Goal: Transaction & Acquisition: Purchase product/service

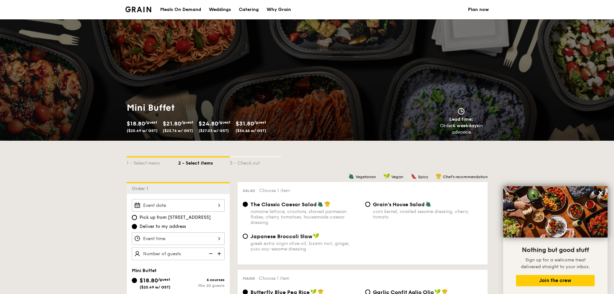
select select
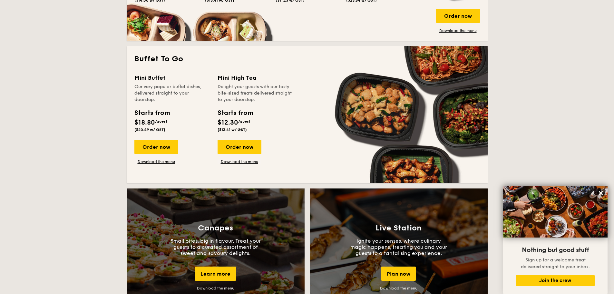
scroll to position [952, 0]
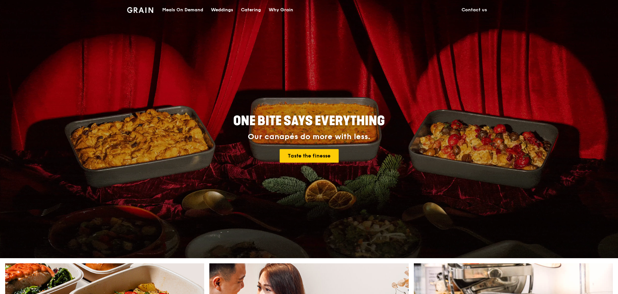
click at [247, 12] on div "Catering" at bounding box center [251, 9] width 20 height 19
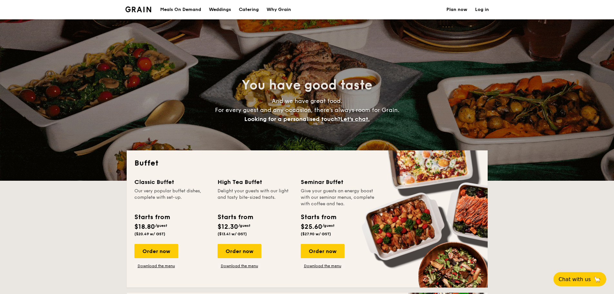
select select
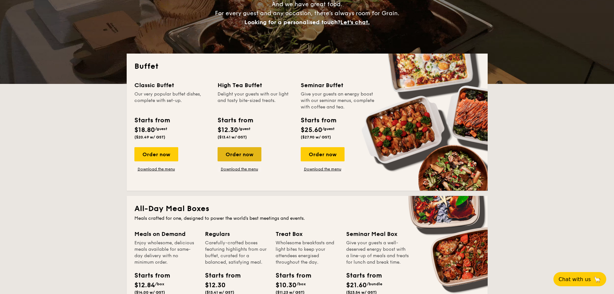
click at [220, 153] on div "Order now" at bounding box center [240, 154] width 44 height 14
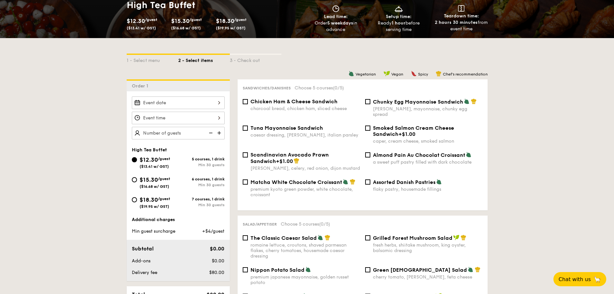
scroll to position [119, 0]
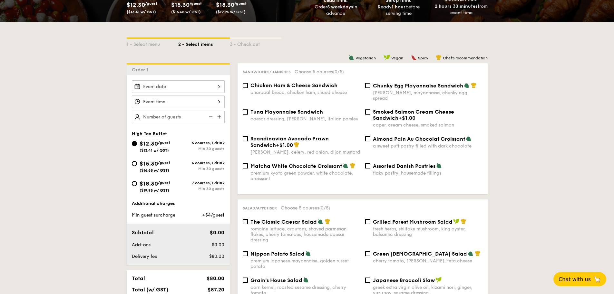
click at [141, 186] on span "$18.30" at bounding box center [149, 183] width 18 height 7
click at [137, 186] on input "$18.30 /guest ($19.95 w/ GST) 7 courses, 1 drink Min 30 guests" at bounding box center [134, 183] width 5 height 5
radio input "true"
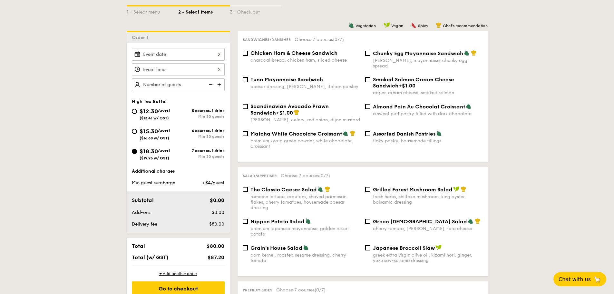
click at [218, 83] on img at bounding box center [220, 84] width 10 height 12
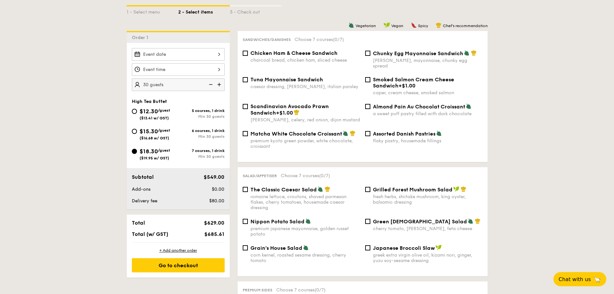
click at [218, 83] on img at bounding box center [220, 84] width 10 height 12
click at [210, 84] on img at bounding box center [210, 84] width 10 height 12
type input "40 guests"
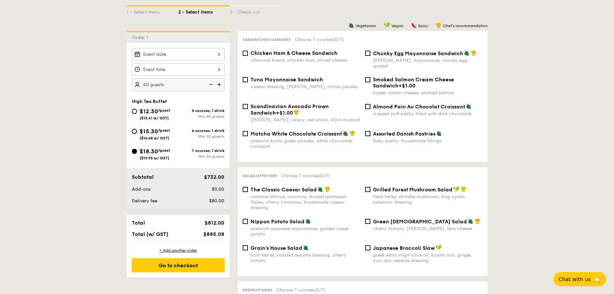
click at [292, 59] on div "charcoal bread, chicken ham, sliced cheese" at bounding box center [306, 59] width 110 height 5
click at [248, 56] on input "Chicken Ham & Cheese Sandwich charcoal bread, chicken ham, sliced cheese" at bounding box center [245, 53] width 5 height 5
checkbox input "true"
click at [291, 76] on span "Tuna Mayonnaise Sandwich" at bounding box center [287, 79] width 73 height 6
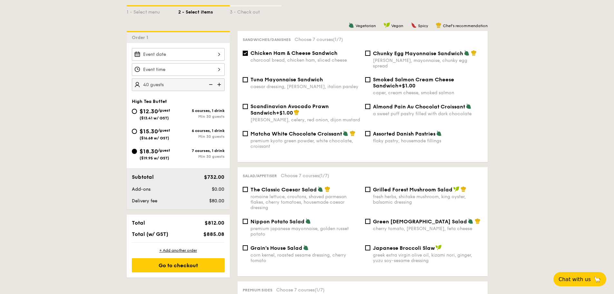
click at [248, 77] on input "Tuna Mayonnaise Sandwich caesar dressing, [GEOGRAPHIC_DATA], italian parsley" at bounding box center [245, 79] width 5 height 5
checkbox input "true"
click at [292, 131] on span "Matcha White Chocolate Croissant" at bounding box center [297, 134] width 92 height 6
click at [248, 131] on input "Matcha White Chocolate Croissant premium kyoto green powder, white chocolate, c…" at bounding box center [245, 133] width 5 height 5
checkbox input "true"
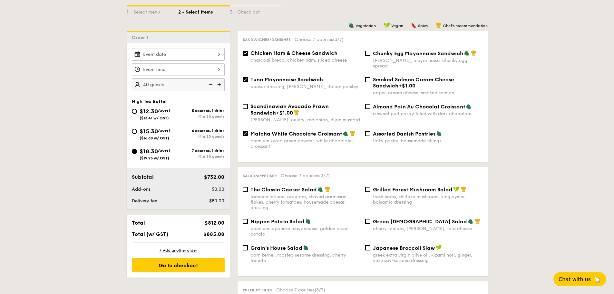
click at [386, 111] on div "a sweet puff pastry filled with dark chocolate" at bounding box center [428, 113] width 110 height 5
click at [371, 107] on input "Almond Pain Au Chocolat Croissant a sweet puff pastry filled with dark chocolate" at bounding box center [367, 106] width 5 height 5
checkbox input "true"
click at [384, 138] on div "flaky pastry, housemade fillings" at bounding box center [428, 140] width 110 height 5
click at [371, 133] on input "Assorted Danish Pastries flaky pastry, housemade fillings" at bounding box center [367, 133] width 5 height 5
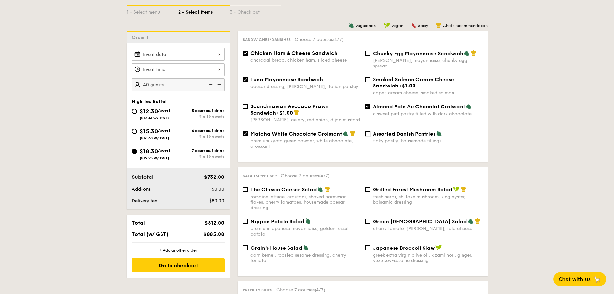
checkbox input "true"
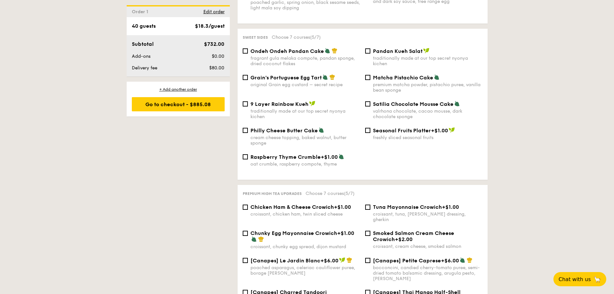
scroll to position [699, 0]
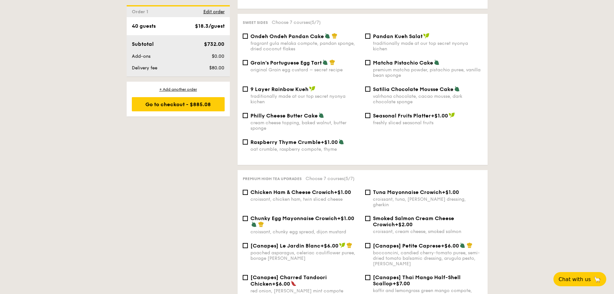
click at [284, 189] on span "Chicken Ham & Cheese Crowich" at bounding box center [293, 192] width 84 height 6
click at [248, 190] on input "Chicken Ham & Cheese Crowich +$1.00 croissant, chicken ham, twin sliced cheese" at bounding box center [245, 192] width 5 height 5
checkbox input "true"
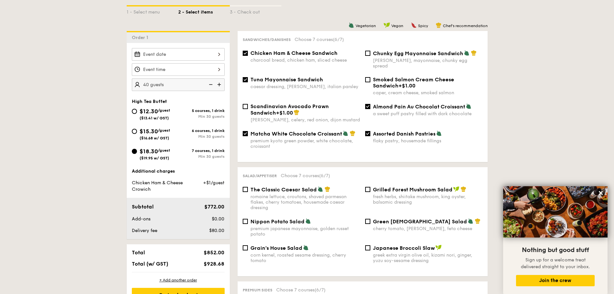
scroll to position [119, 0]
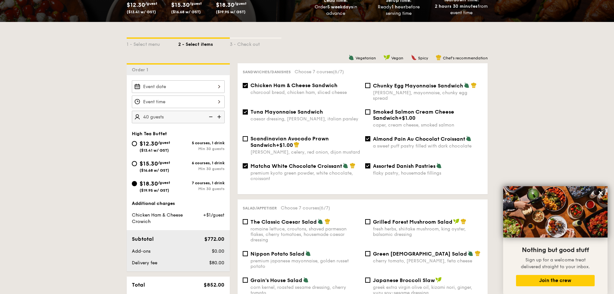
click at [311, 87] on span "Chicken Ham & Cheese Sandwich" at bounding box center [294, 85] width 87 height 6
click at [248, 87] on input "Chicken Ham & Cheese Sandwich charcoal bread, chicken ham, sliced cheese" at bounding box center [245, 85] width 5 height 5
checkbox input "false"
click at [313, 109] on span "Tuna Mayonnaise Sandwich" at bounding box center [287, 112] width 73 height 6
click at [248, 109] on input "Tuna Mayonnaise Sandwich caesar dressing, [GEOGRAPHIC_DATA], italian parsley" at bounding box center [245, 111] width 5 height 5
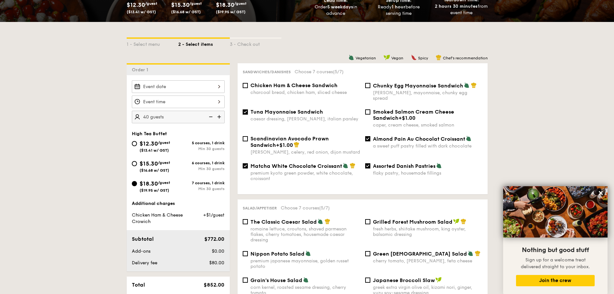
checkbox input "false"
click at [385, 137] on div "Almond Pain Au Chocolat Croissant a sweet puff pastry filled with dark chocolate" at bounding box center [428, 141] width 110 height 13
click at [371, 137] on input "Almond Pain Au Chocolat Croissant a sweet puff pastry filled with dark chocolate" at bounding box center [367, 138] width 5 height 5
checkbox input "false"
click at [304, 137] on div "Scandinavian Avocado Prawn Sandwich +$1.00" at bounding box center [306, 141] width 110 height 13
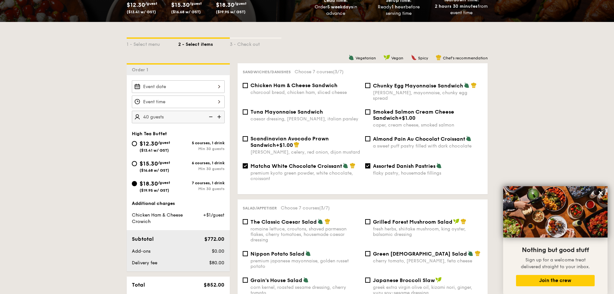
click at [248, 137] on input "Scandinavian Avocado Prawn Sandwich +$1.00 [PERSON_NAME], celery, red onion, di…" at bounding box center [245, 138] width 5 height 5
checkbox input "true"
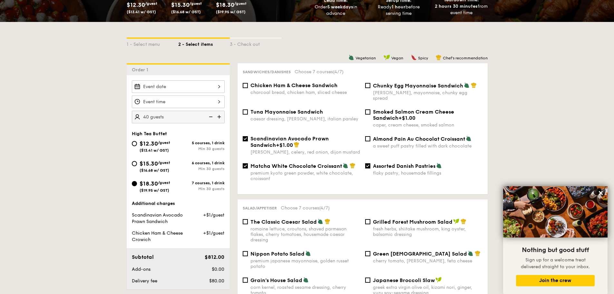
click at [308, 156] on div "Scandinavian Avocado Prawn Sandwich +$1.00 [PERSON_NAME], celery, red onion, di…" at bounding box center [362, 148] width 245 height 27
click at [381, 163] on span "Assorted Danish Pastries" at bounding box center [404, 166] width 63 height 6
click at [371, 163] on input "Assorted Danish Pastries flaky pastry, housemade fillings" at bounding box center [367, 165] width 5 height 5
checkbox input "false"
click at [324, 163] on span "Matcha White Chocolate Croissant" at bounding box center [297, 166] width 92 height 6
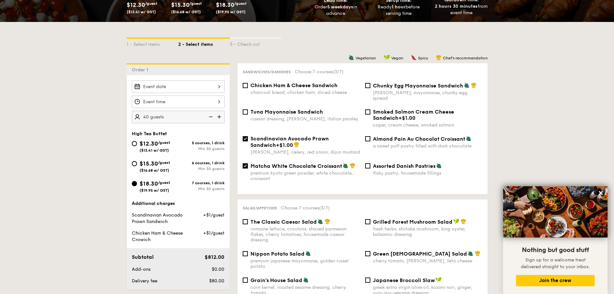
click at [248, 163] on input "Matcha White Chocolate Croissant premium kyoto green powder, white chocolate, c…" at bounding box center [245, 165] width 5 height 5
checkbox input "false"
click at [323, 135] on span "Scandinavian Avocado Prawn Sandwich" at bounding box center [290, 141] width 78 height 13
click at [248, 136] on input "Scandinavian Avocado Prawn Sandwich +$1.00 [PERSON_NAME], celery, red onion, di…" at bounding box center [245, 138] width 5 height 5
checkbox input "false"
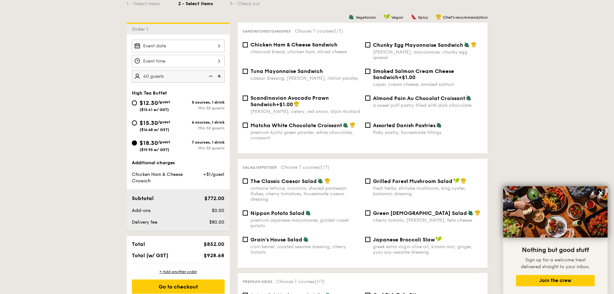
scroll to position [215, 0]
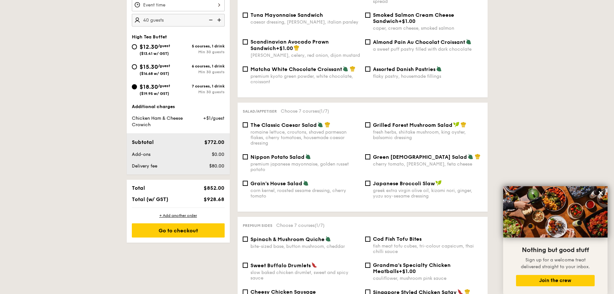
click at [305, 154] on img at bounding box center [308, 157] width 6 height 6
click at [248, 154] on input "Nippon Potato Salad premium japanese mayonnaise, golden russet potato" at bounding box center [245, 156] width 5 height 5
checkbox input "true"
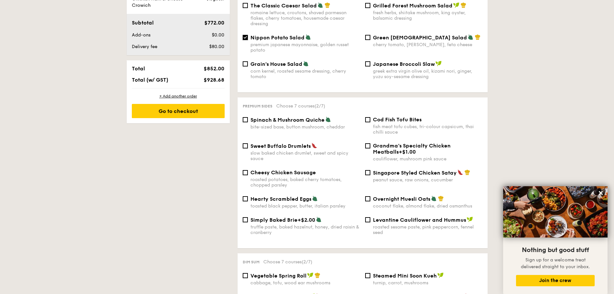
scroll to position [344, 0]
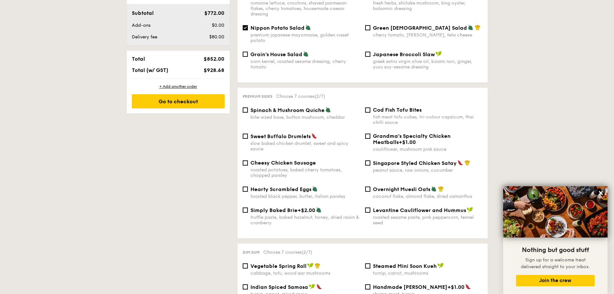
click at [304, 141] on div "slow baked chicken drumlet, sweet and spicy sauce" at bounding box center [306, 146] width 110 height 11
click at [248, 139] on input "Sweet Buffalo Drumlets slow baked chicken drumlet, sweet and spicy sauce" at bounding box center [245, 136] width 5 height 5
checkbox input "true"
click at [382, 160] on span "Singapore Styled Chicken Satay" at bounding box center [415, 163] width 84 height 6
click at [371, 160] on input "Singapore Styled Chicken Satay peanut sauce, raw onions, cucumber" at bounding box center [367, 162] width 5 height 5
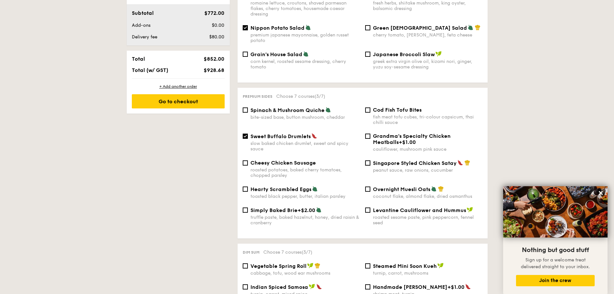
checkbox input "true"
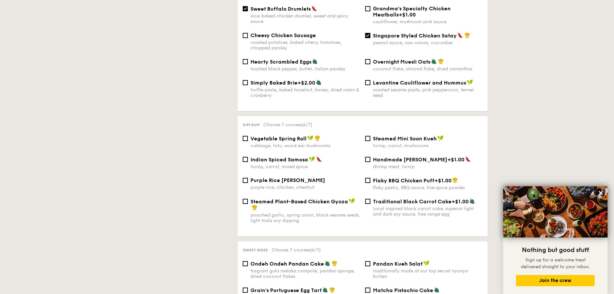
scroll to position [474, 0]
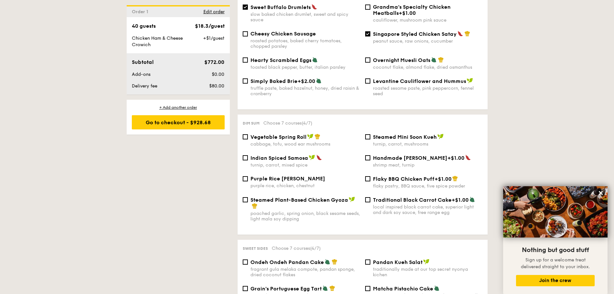
click at [290, 156] on div "Indian Spiced Samosa turnip, carrot, mixed spice" at bounding box center [306, 161] width 110 height 13
click at [248, 156] on input "Indian Spiced Samosa turnip, carrot, mixed spice" at bounding box center [245, 157] width 5 height 5
checkbox input "true"
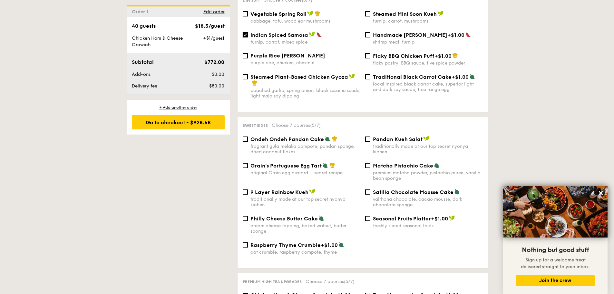
scroll to position [603, 0]
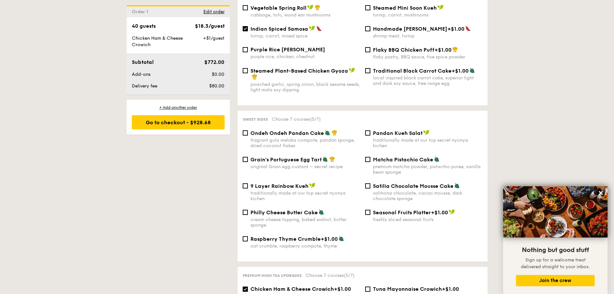
click at [398, 190] on div "valrhona chocolate, cacao mousse, dark chocolate sponge" at bounding box center [428, 195] width 110 height 11
click at [371, 186] on input "Satilia Chocolate Mousse Cake valrhona chocolate, cacao mousse, dark chocolate …" at bounding box center [367, 185] width 5 height 5
checkbox input "true"
click at [254, 164] on div "original Grain egg custard – secret recipe" at bounding box center [306, 166] width 110 height 5
click at [248, 159] on input "Grain's Portuguese Egg Tart original Grain egg custard – secret recipe" at bounding box center [245, 159] width 5 height 5
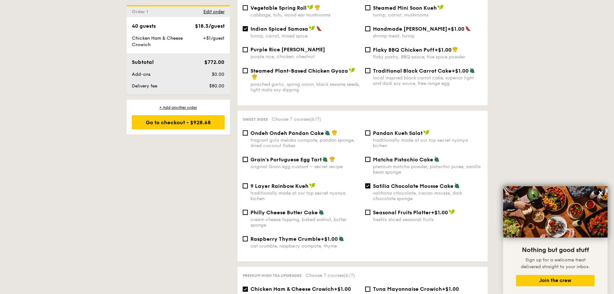
checkbox input "true"
click at [305, 183] on span "9 Layer Rainbow Kueh" at bounding box center [280, 186] width 58 height 6
click at [248, 183] on input "9 Layer Rainbow Kueh traditionally made at our top secret nyonya kichen" at bounding box center [245, 185] width 5 height 5
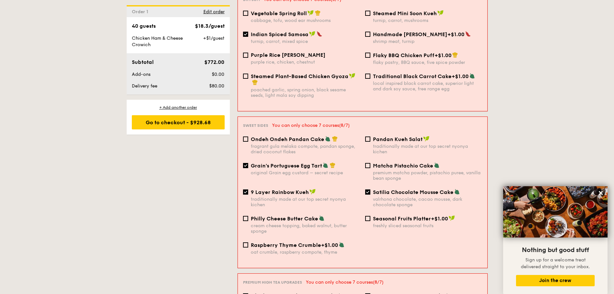
click at [297, 189] on span "9 Layer Rainbow Kueh" at bounding box center [280, 192] width 58 height 6
click at [248, 189] on input "9 Layer Rainbow Kueh traditionally made at our top secret nyonya kichen" at bounding box center [245, 191] width 5 height 5
checkbox input "false"
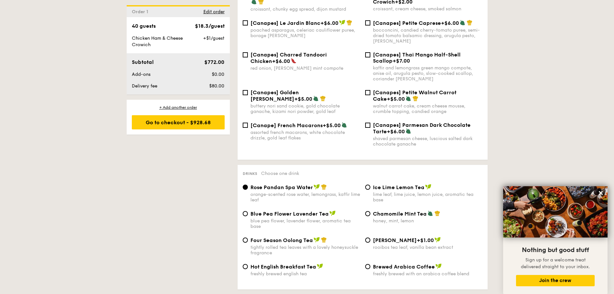
scroll to position [990, 0]
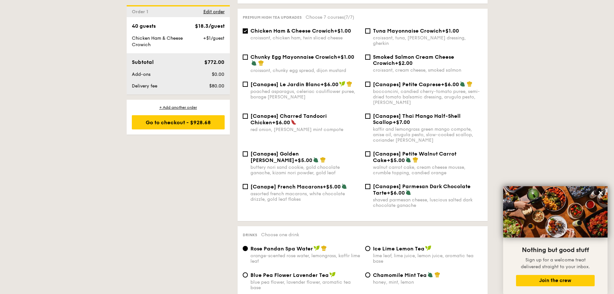
scroll to position [1022, 0]
